Goal: Information Seeking & Learning: Learn about a topic

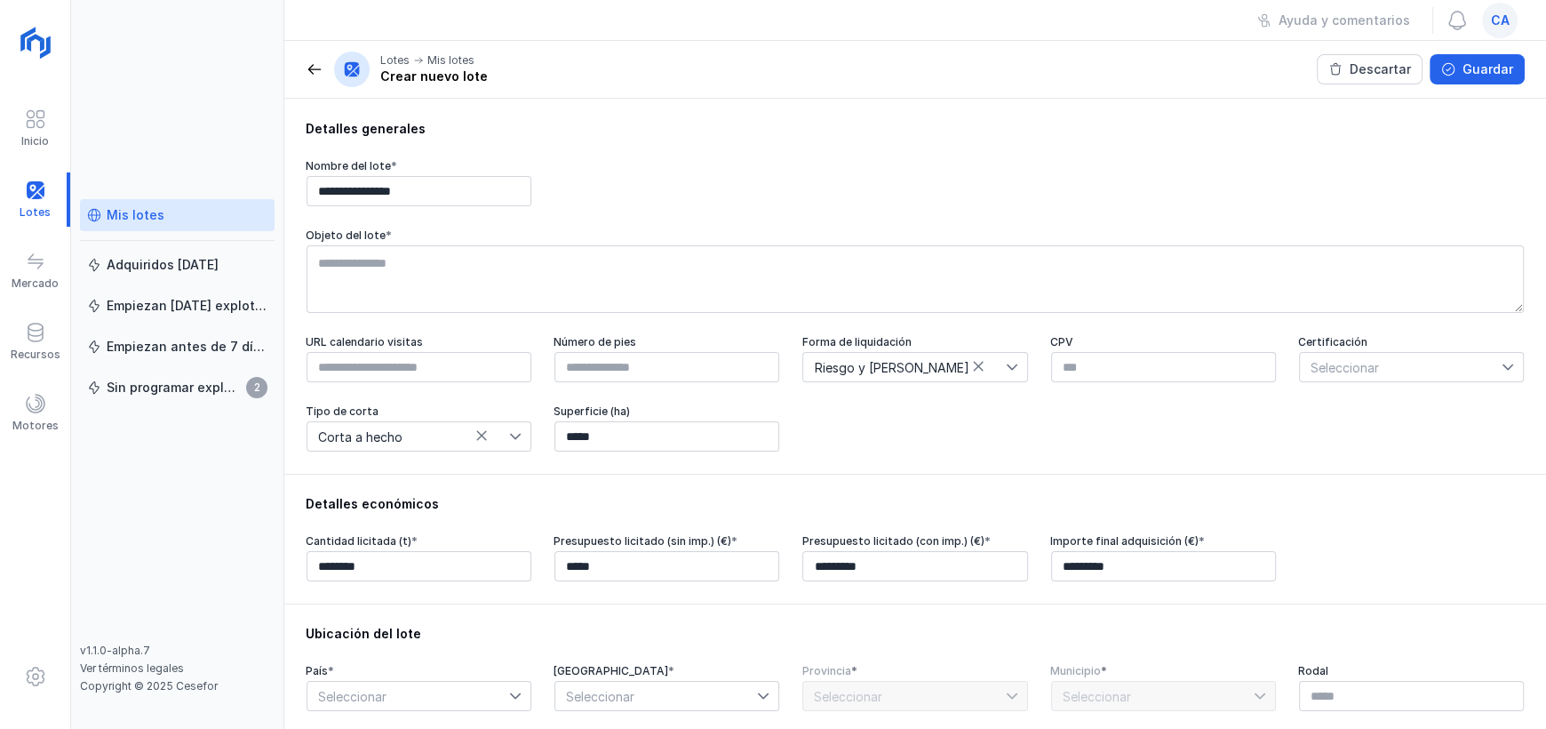
scroll to position [266, 0]
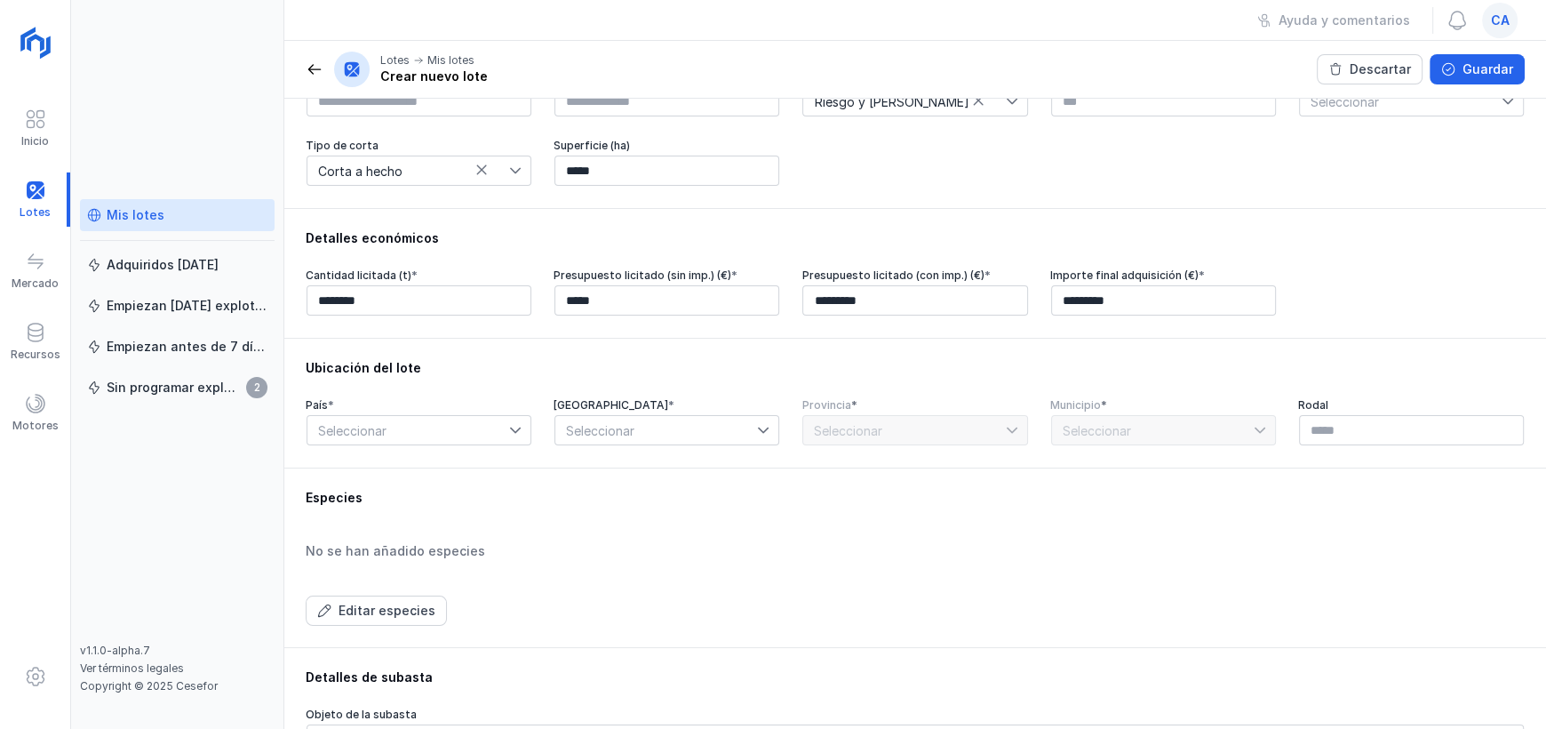
click at [507, 442] on div "Seleccionar" at bounding box center [419, 430] width 225 height 30
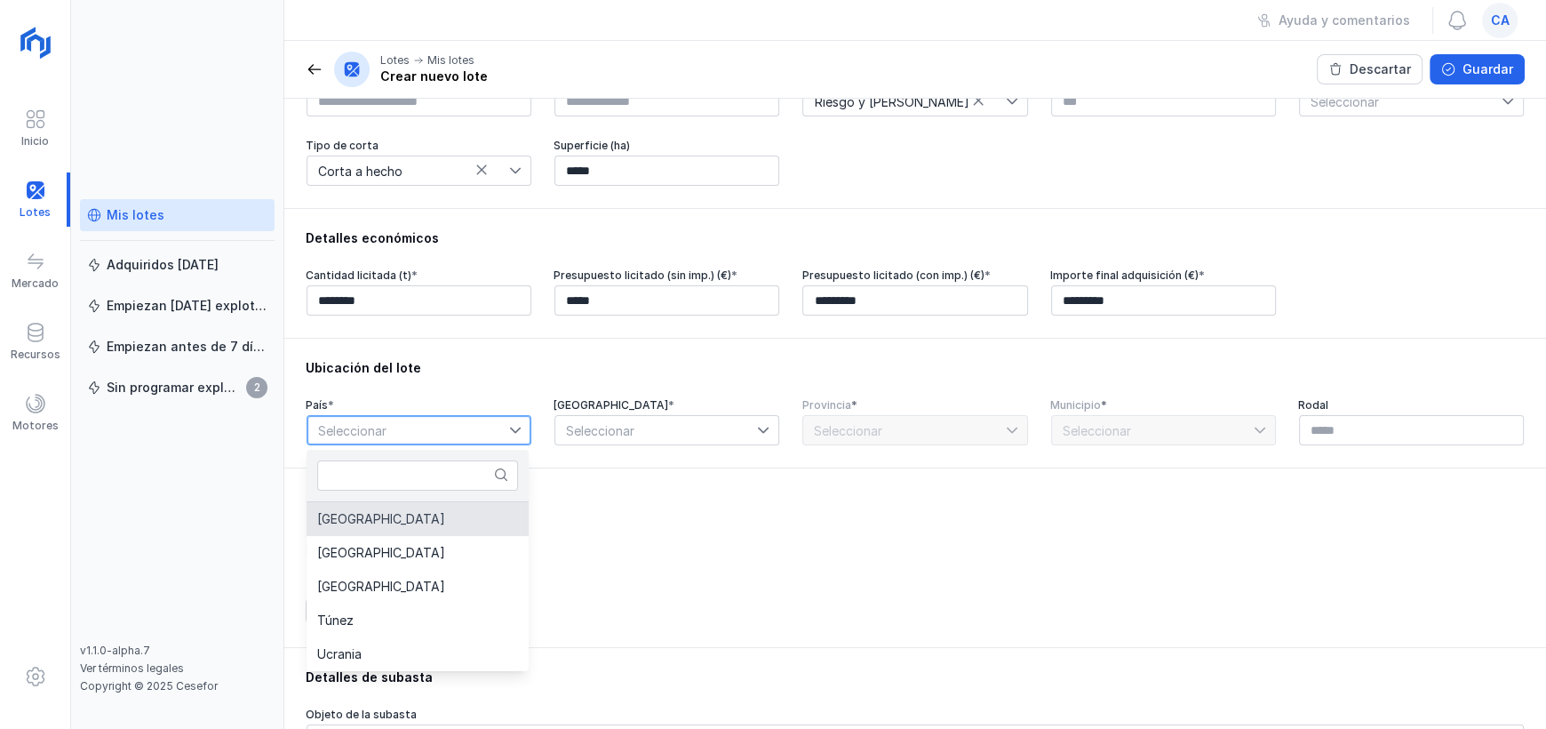
click at [398, 514] on li "[GEOGRAPHIC_DATA]" at bounding box center [418, 519] width 222 height 34
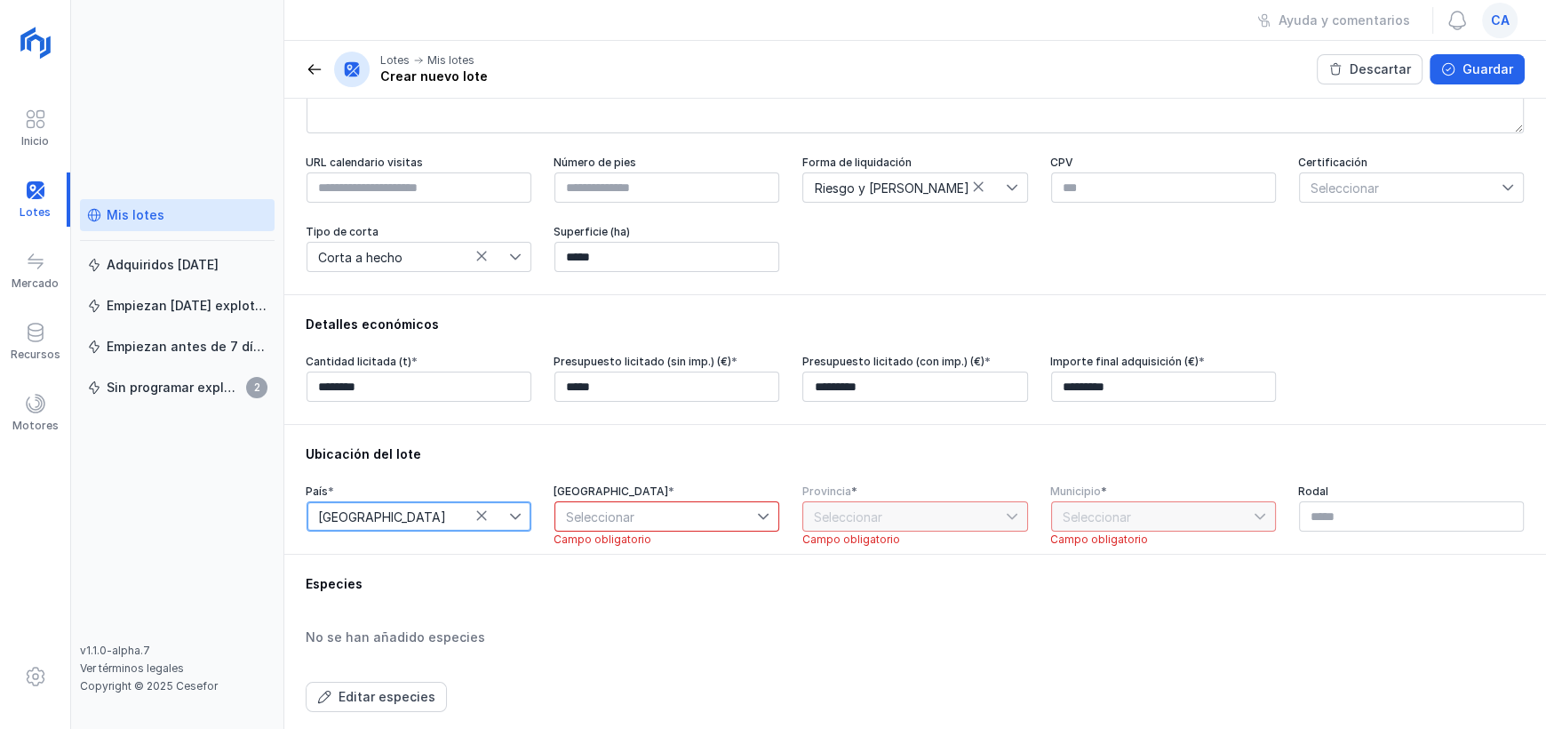
scroll to position [178, 0]
click at [311, 71] on span at bounding box center [315, 69] width 18 height 18
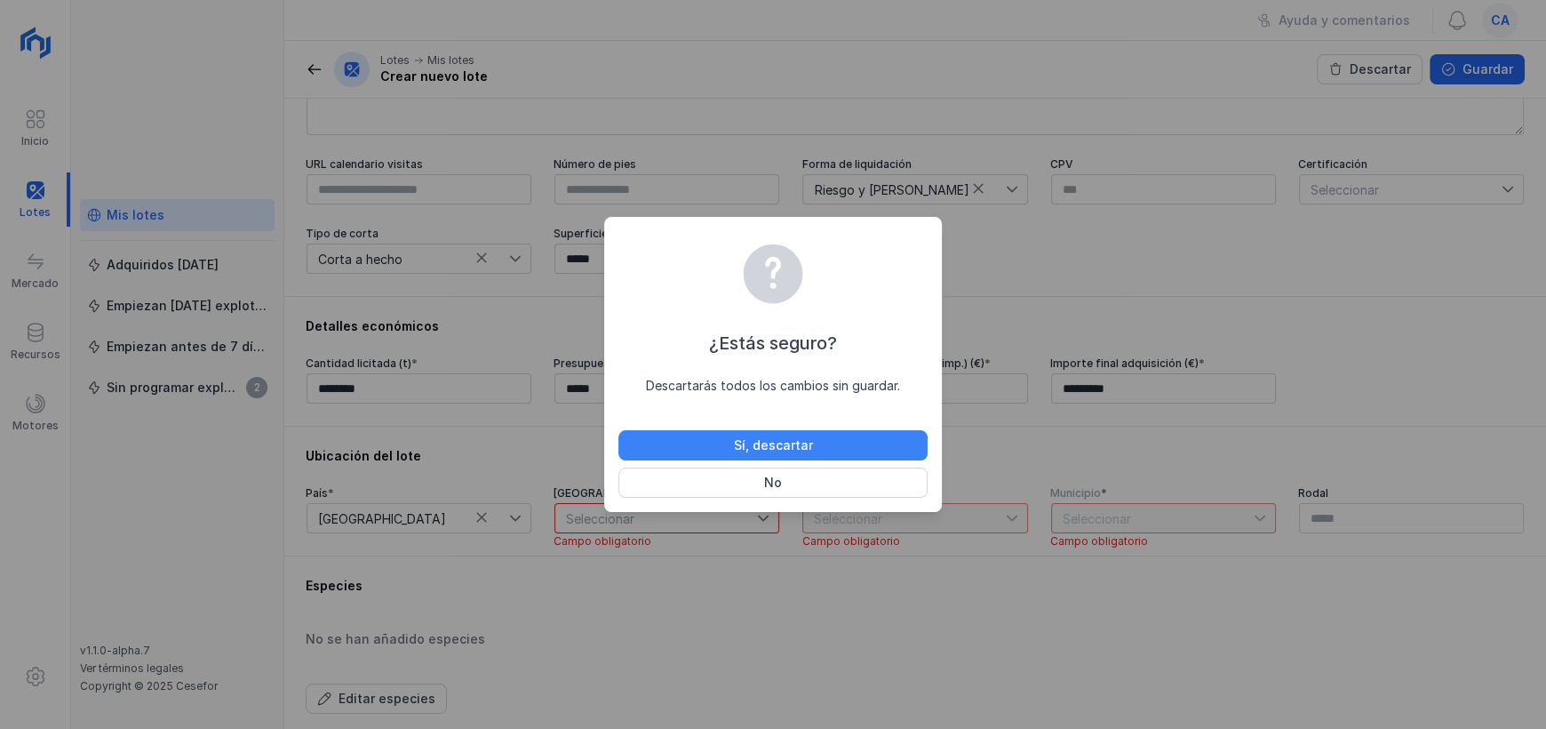
click at [787, 436] on div "Sí, descartar" at bounding box center [773, 445] width 79 height 18
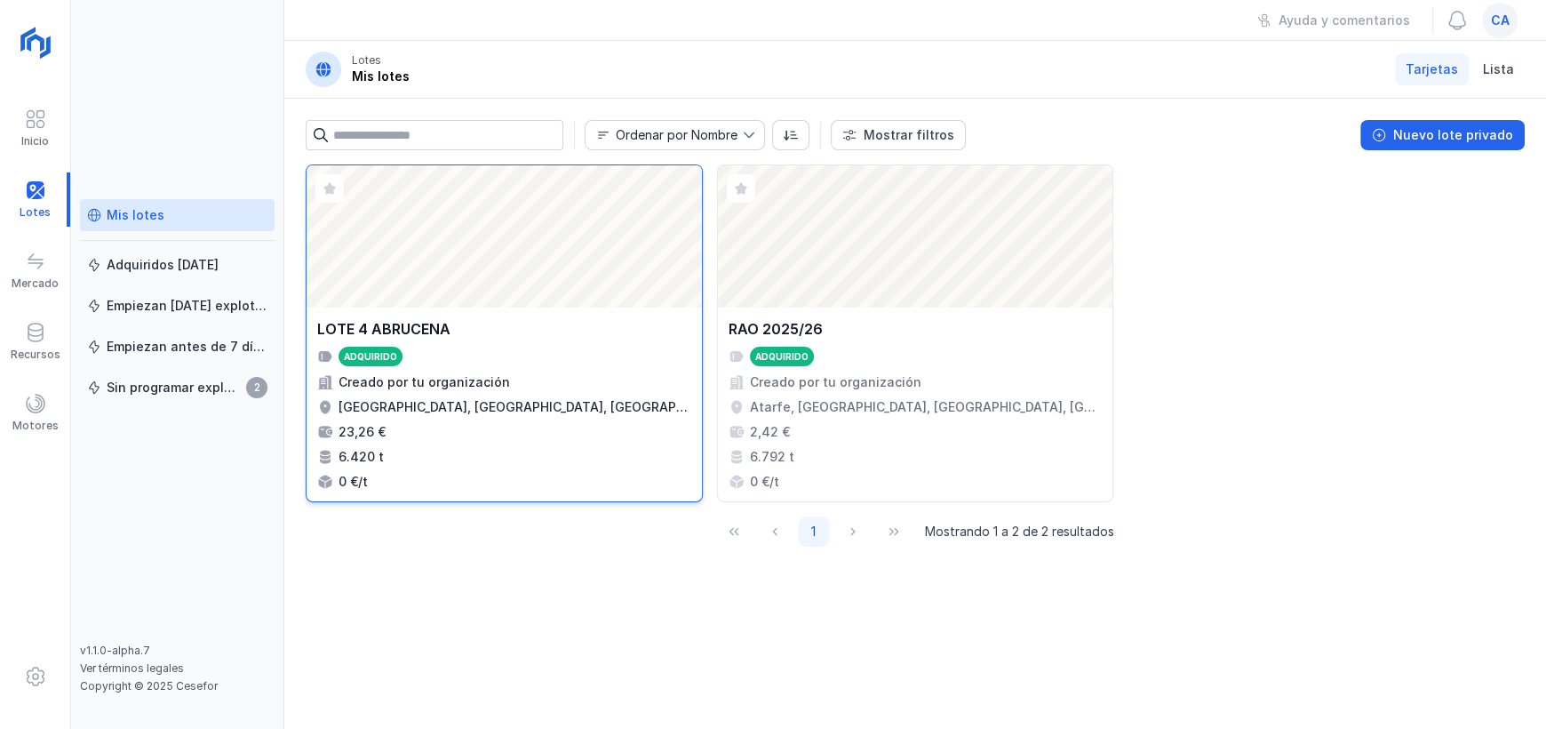
click at [487, 315] on div "LOTE 4 ABRUCENA Adquirido Creado por tu organización Abrucena, [GEOGRAPHIC_DATA…" at bounding box center [504, 404] width 395 height 194
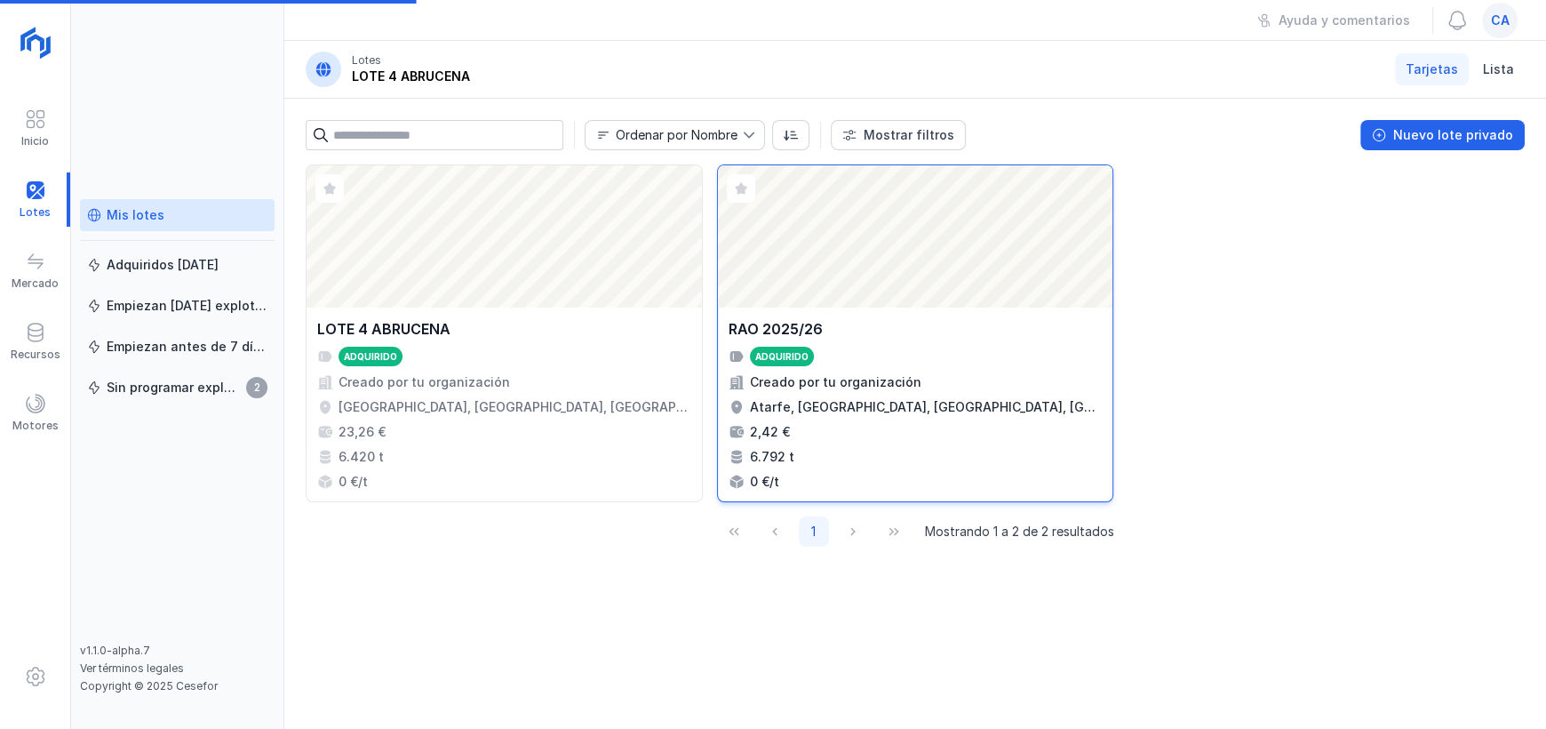
click at [889, 306] on div "Abrir lote" at bounding box center [915, 236] width 395 height 142
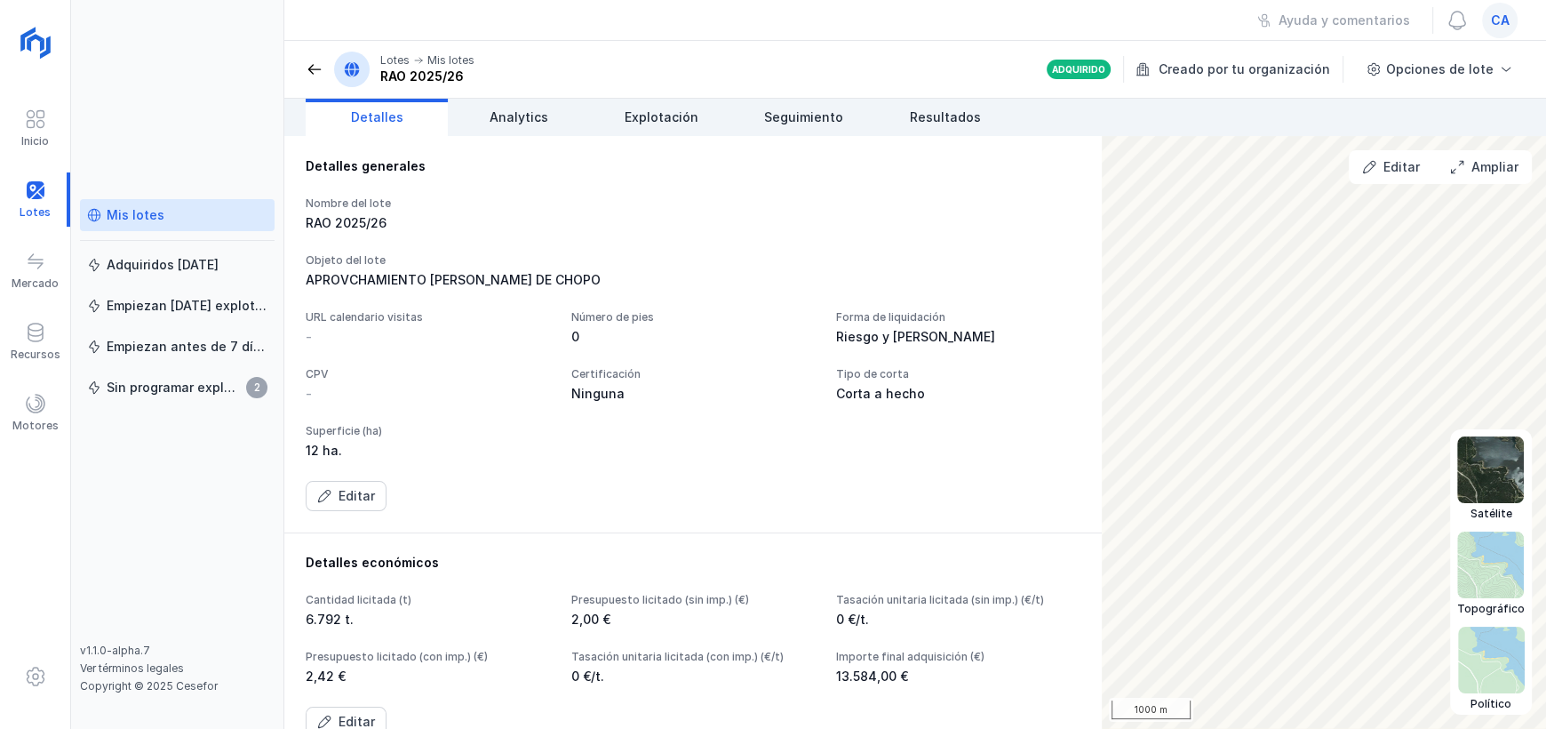
click at [1474, 663] on img at bounding box center [1491, 660] width 67 height 67
click at [1488, 475] on img at bounding box center [1491, 469] width 67 height 67
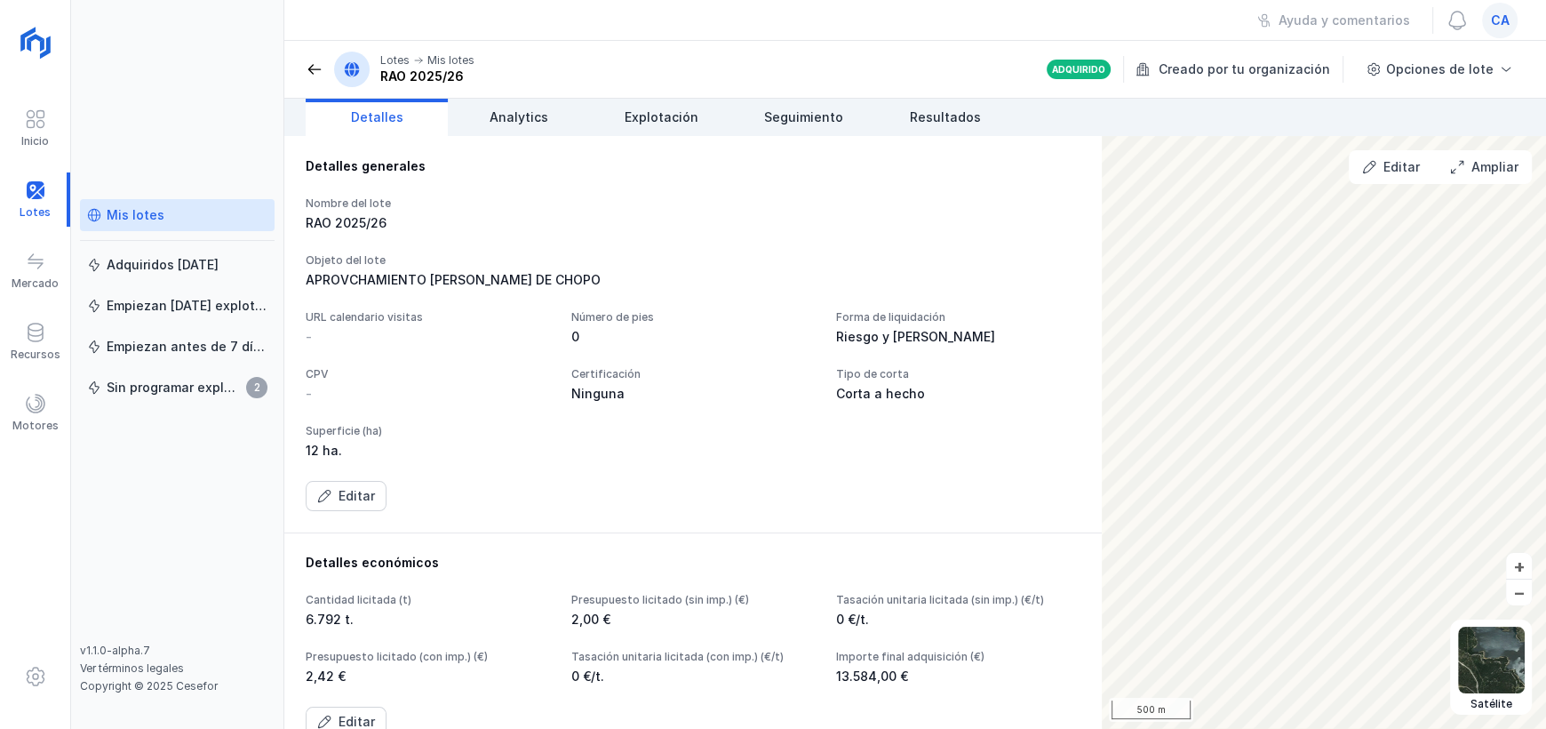
click at [320, 82] on div "Lotes Mis lotes RAO 2025/26" at bounding box center [390, 70] width 169 height 36
click at [307, 76] on span at bounding box center [315, 69] width 18 height 18
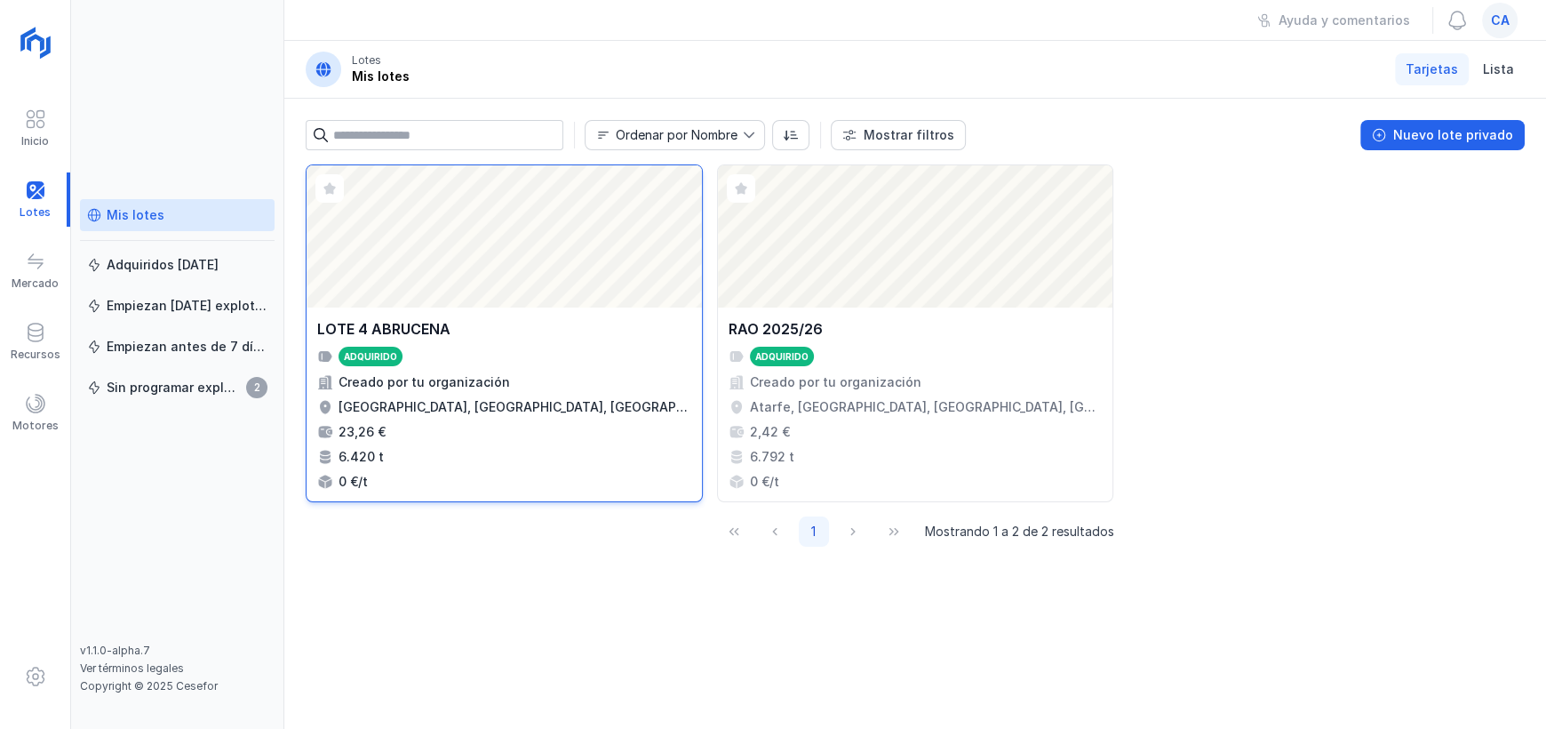
click at [579, 248] on div "Abrir lote" at bounding box center [504, 236] width 395 height 142
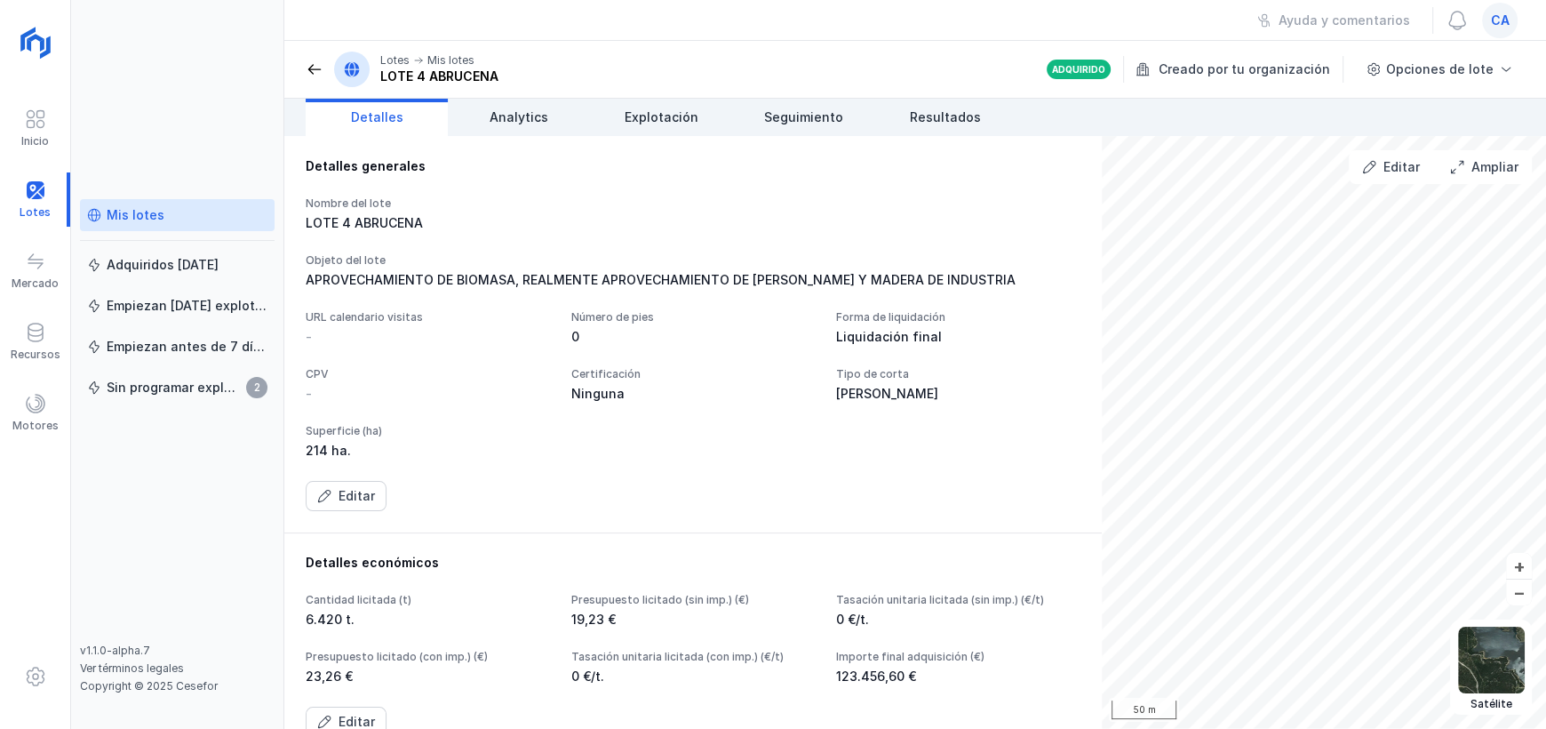
click at [1090, 390] on div "Detalles generales Nombre del lote LOTE 4 ABRUCENA Objeto del lote APROVECHAMIE…" at bounding box center [915, 432] width 1262 height 593
click at [529, 126] on link "Analytics" at bounding box center [519, 117] width 142 height 37
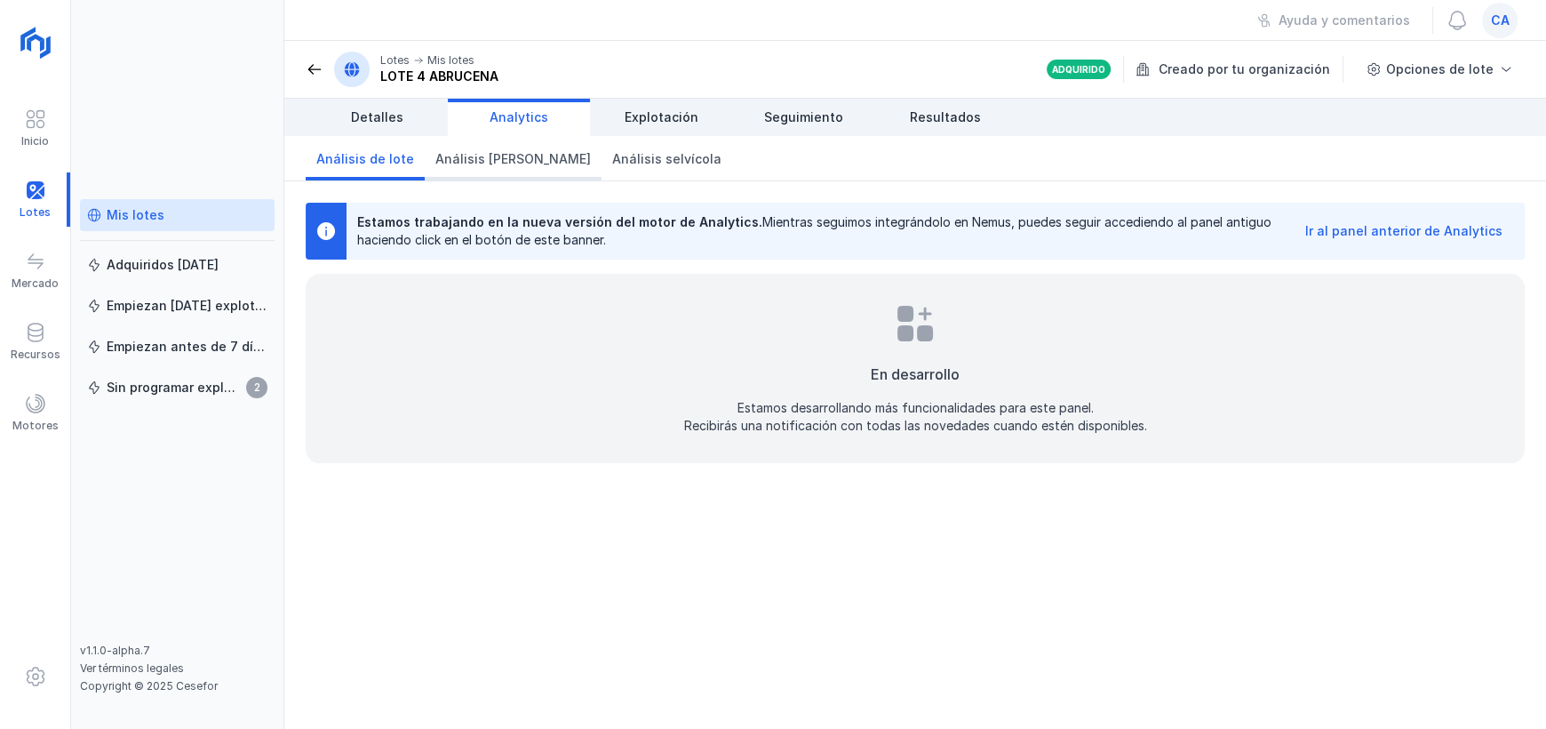
click at [516, 161] on span "Análisis [PERSON_NAME]" at bounding box center [513, 159] width 156 height 18
click at [612, 162] on span "Análisis selvícola" at bounding box center [666, 159] width 109 height 18
click at [392, 165] on span "Análisis de lote" at bounding box center [365, 159] width 98 height 18
click at [659, 116] on span "Explotación" at bounding box center [662, 117] width 74 height 18
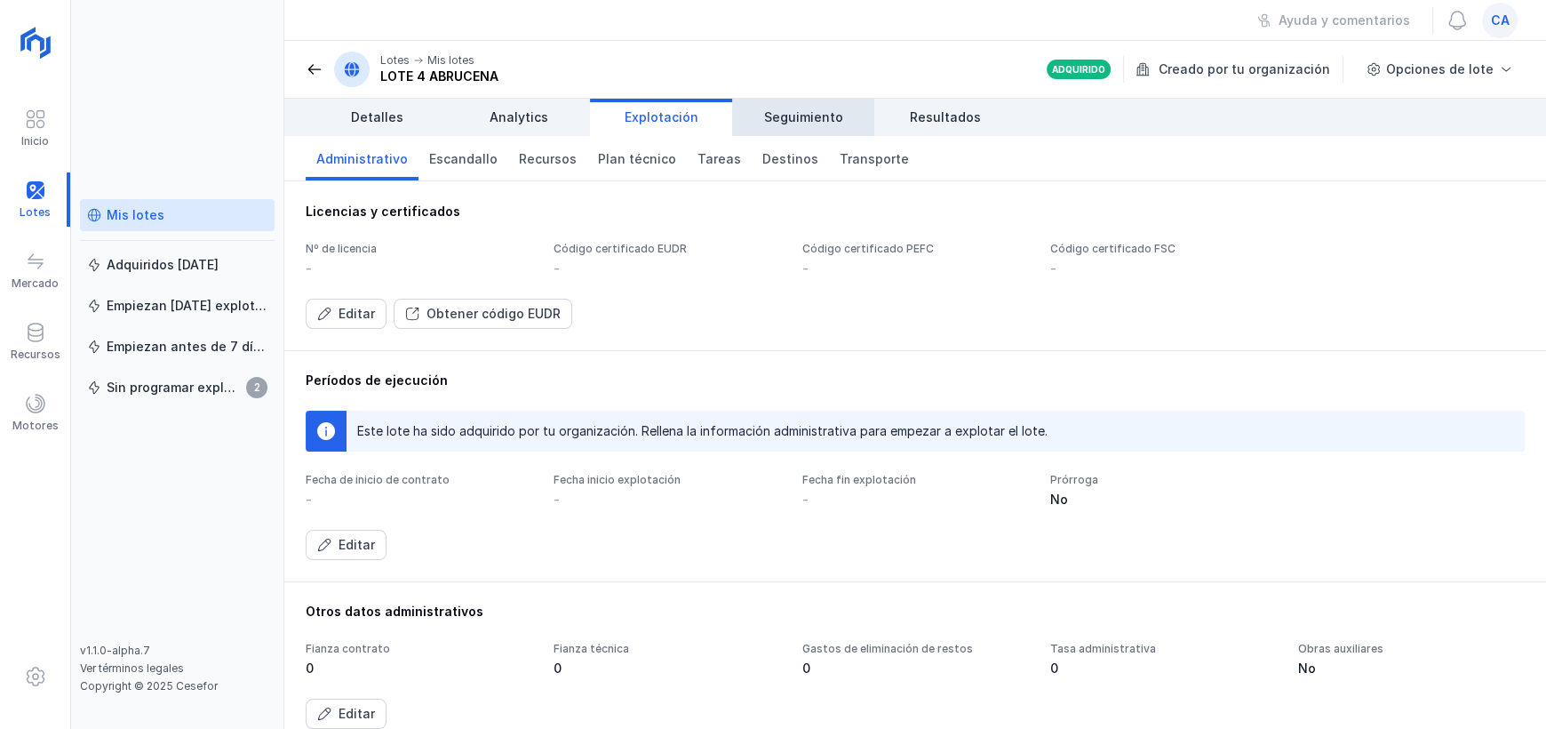
click at [804, 107] on link "Seguimiento" at bounding box center [803, 117] width 142 height 37
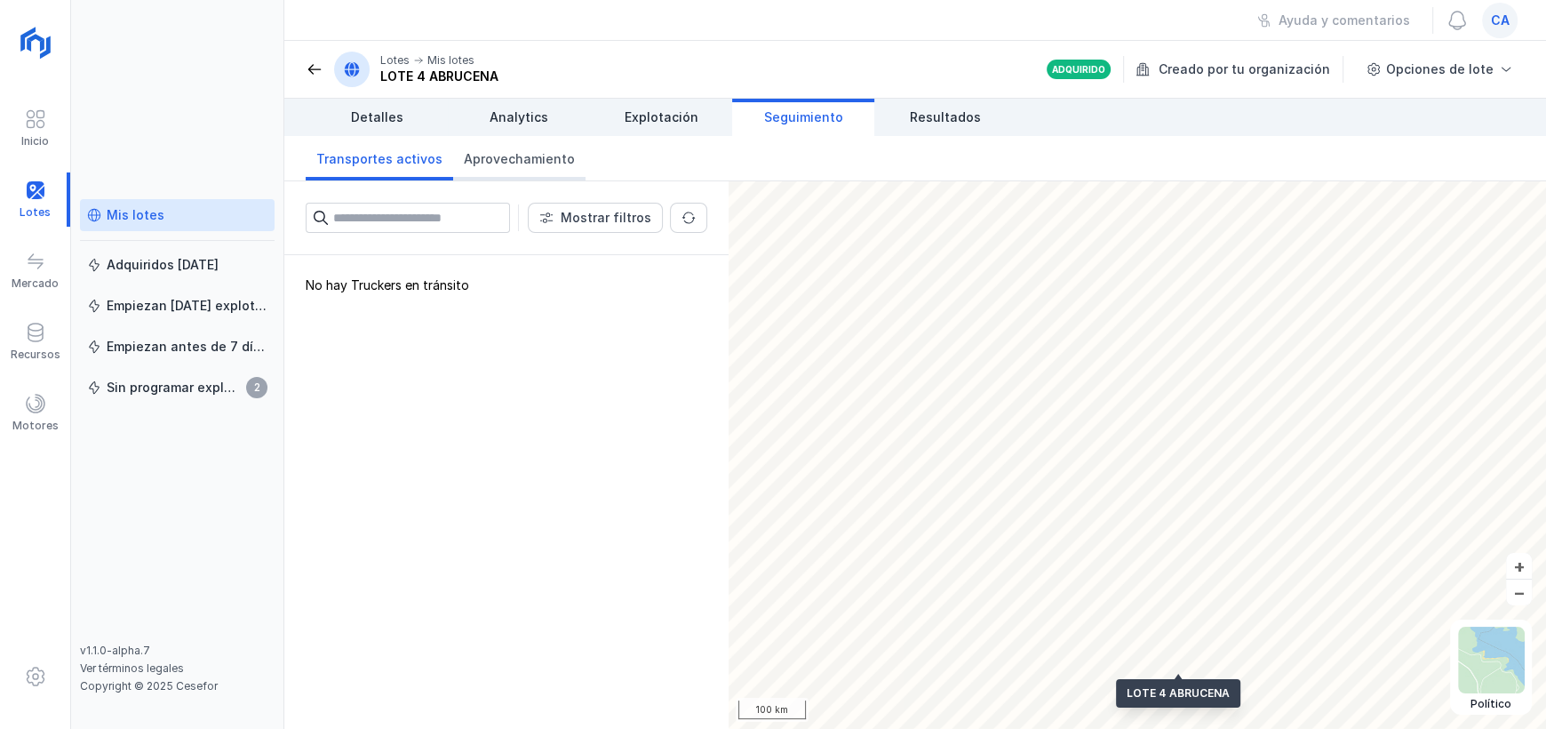
click at [551, 159] on span "Aprovechamiento" at bounding box center [519, 159] width 111 height 18
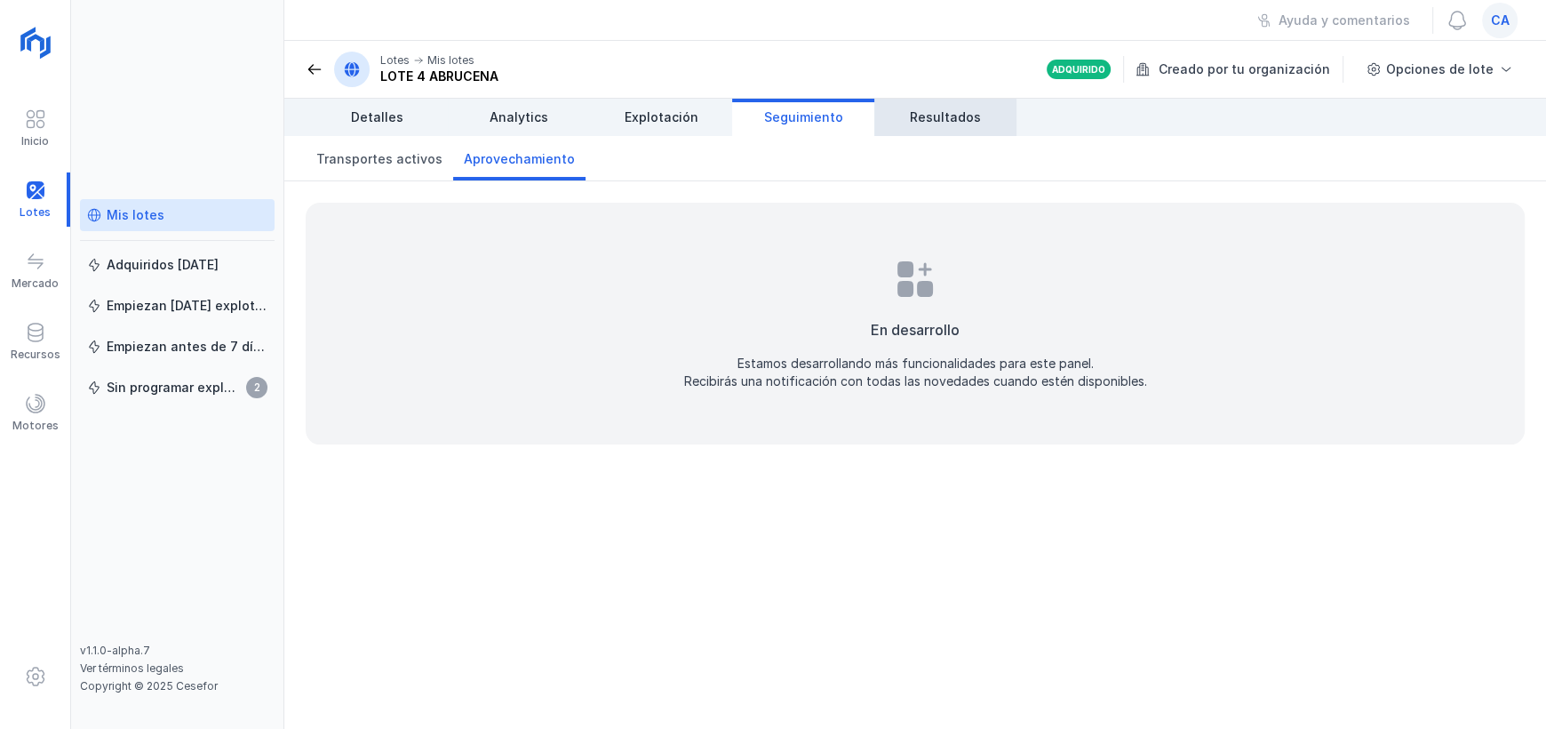
click at [932, 121] on span "Resultados" at bounding box center [945, 117] width 71 height 18
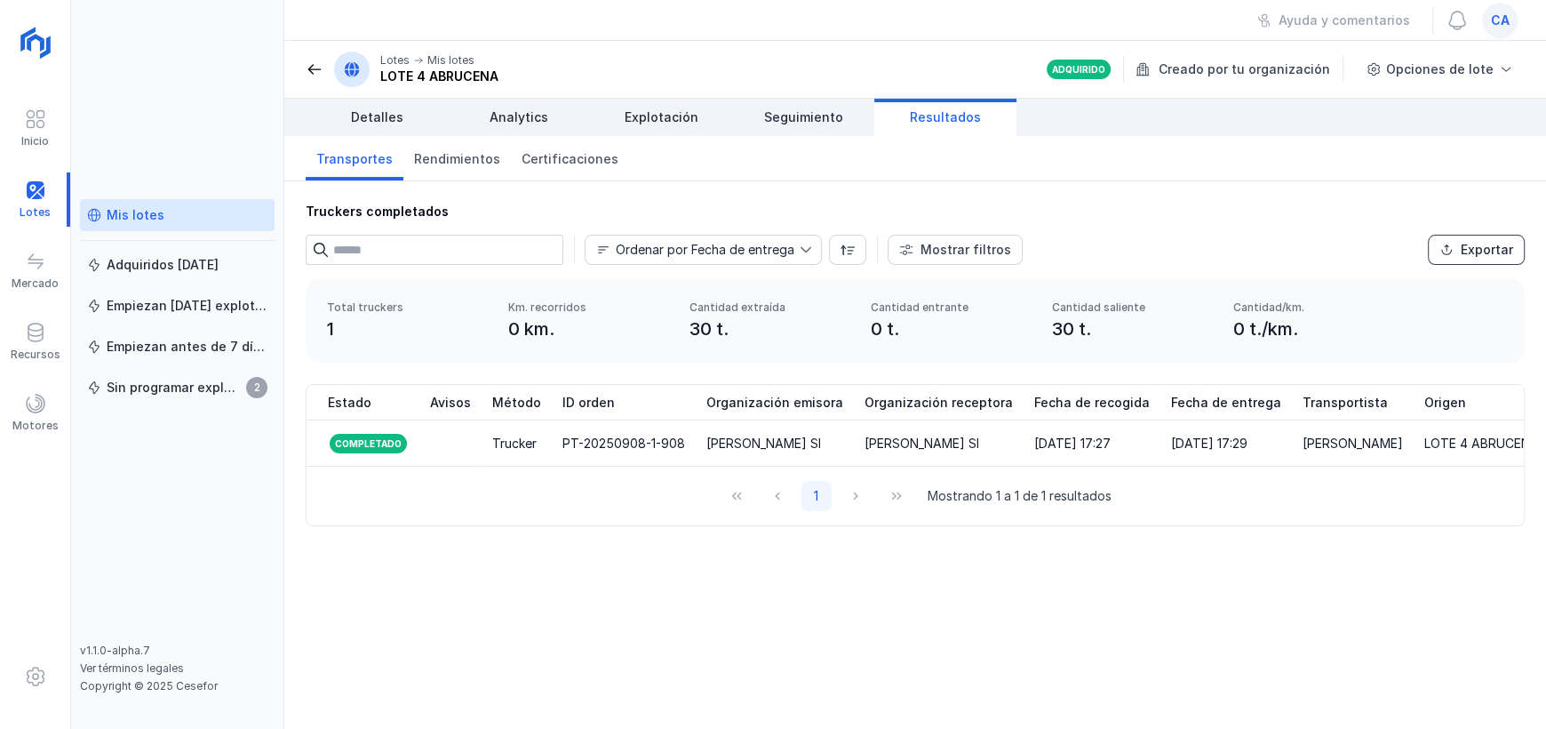
click at [1453, 260] on button "Exportar" at bounding box center [1476, 250] width 97 height 30
